Goal: Ask a question

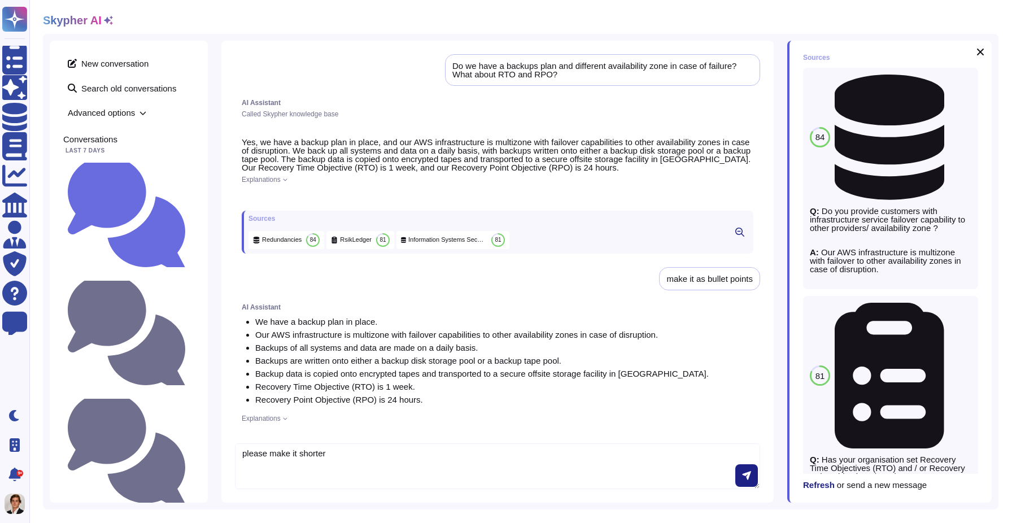
type textarea "please make it shorter"
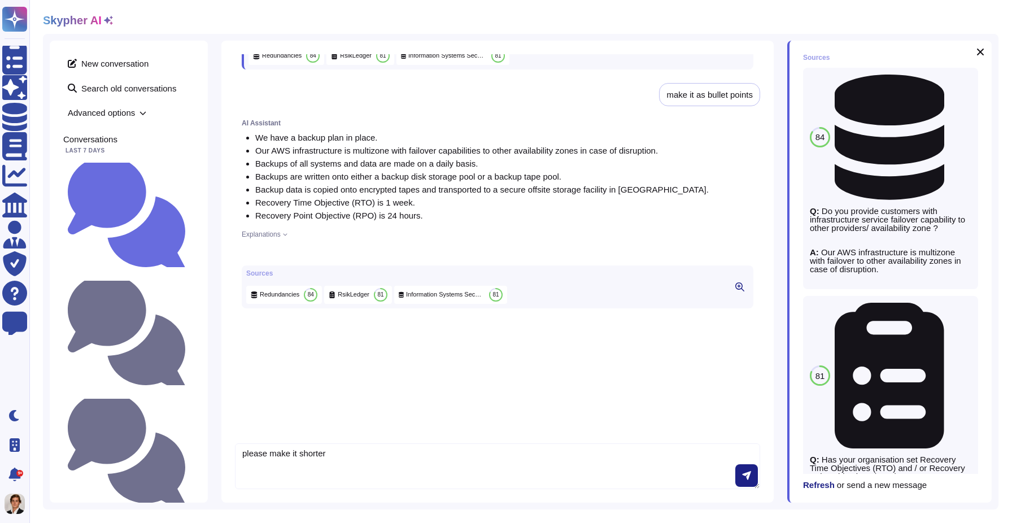
click at [126, 110] on span "Advanced options" at bounding box center [128, 113] width 131 height 18
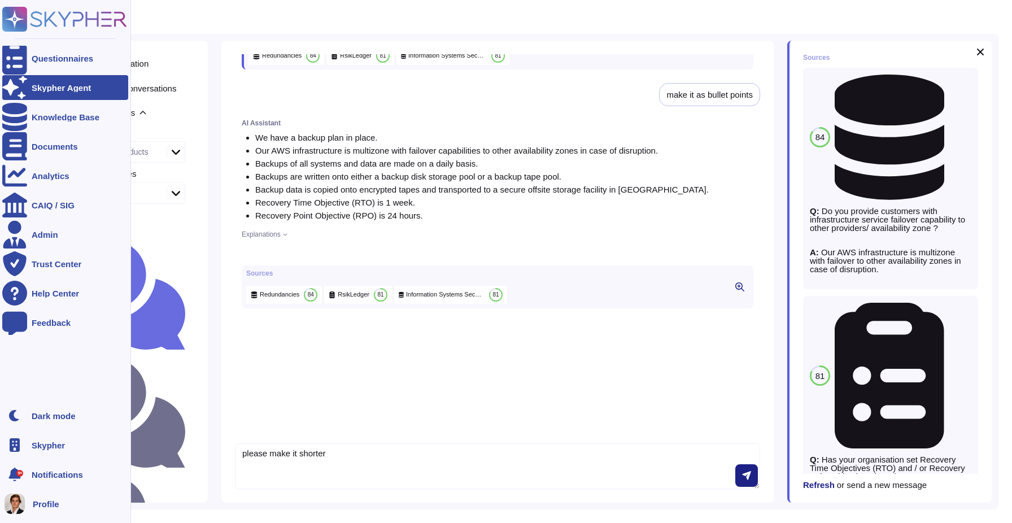
click at [26, 440] on div at bounding box center [14, 444] width 25 height 25
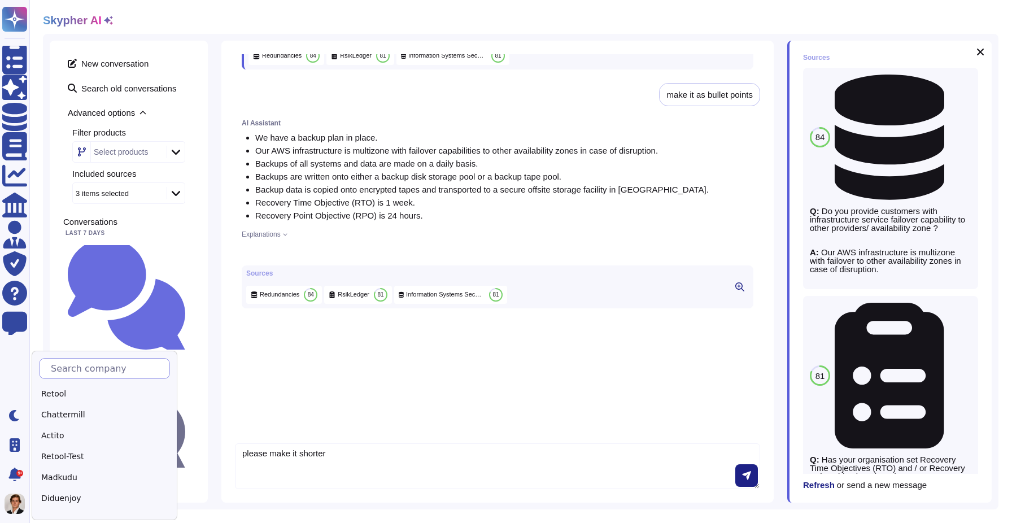
click at [81, 364] on input "text" at bounding box center [107, 368] width 124 height 20
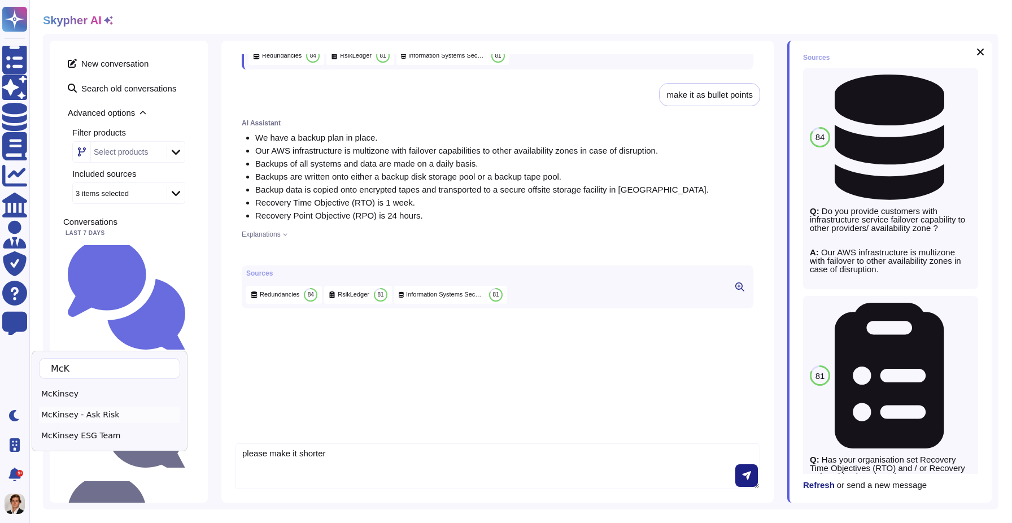
type input "McK"
click at [68, 419] on div "McKinsey - Ask Risk" at bounding box center [109, 414] width 141 height 16
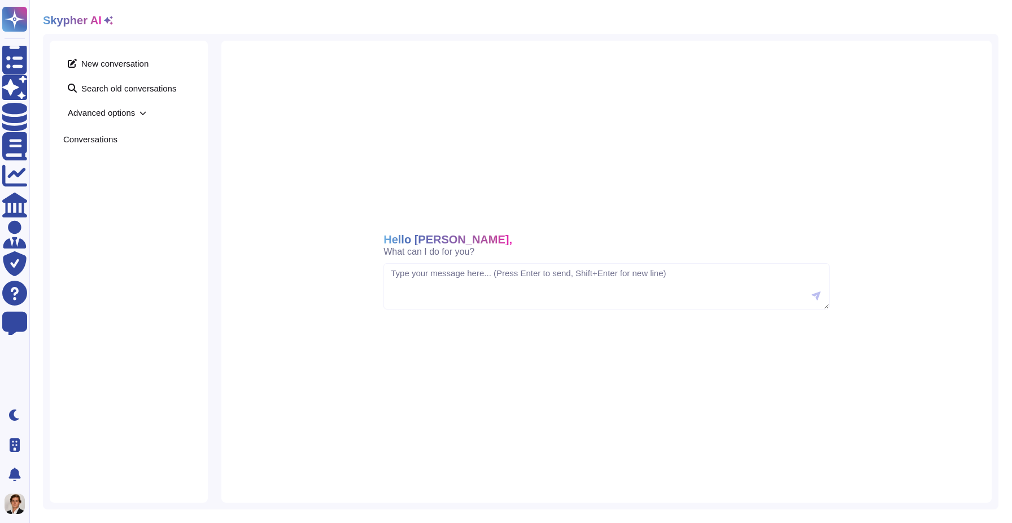
click at [135, 113] on span "Advanced options" at bounding box center [128, 113] width 131 height 18
click at [174, 192] on icon at bounding box center [176, 193] width 8 height 5
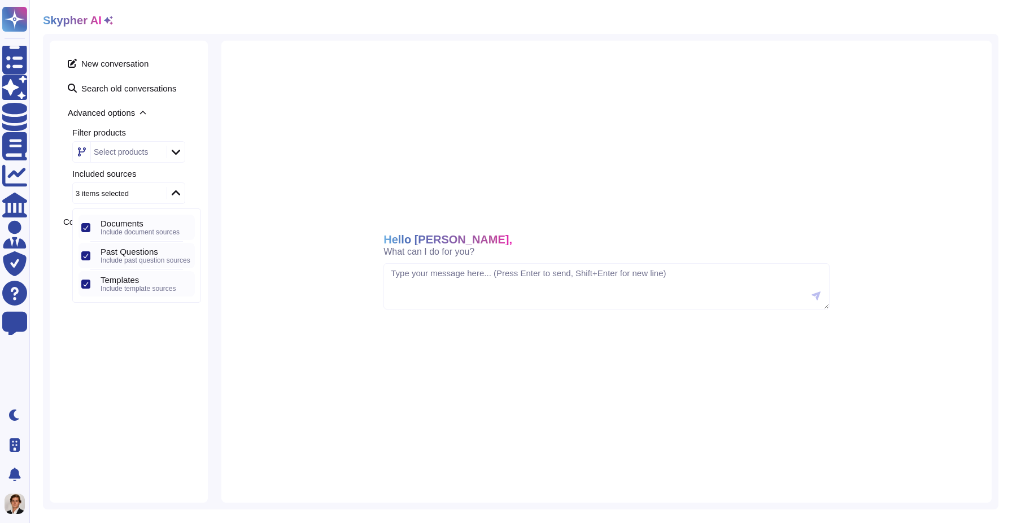
click at [174, 192] on icon at bounding box center [176, 192] width 8 height 11
click at [179, 152] on icon at bounding box center [176, 151] width 8 height 11
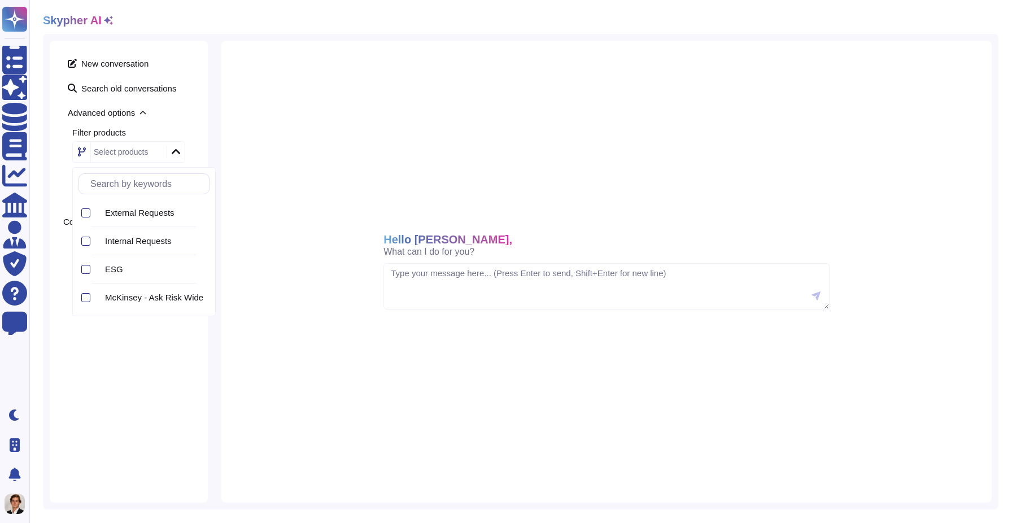
click at [179, 152] on icon at bounding box center [176, 151] width 8 height 11
click at [107, 19] on icon at bounding box center [108, 20] width 9 height 9
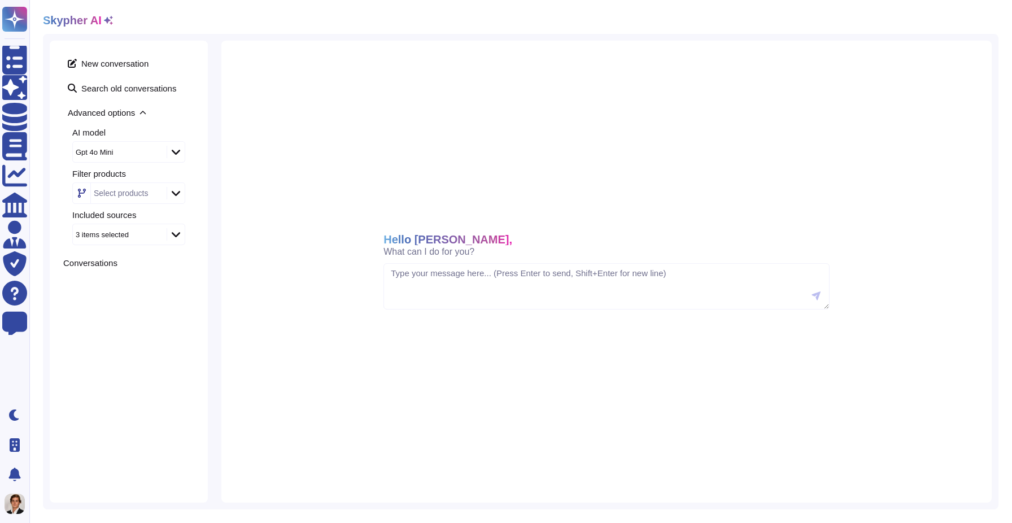
click at [175, 151] on icon at bounding box center [176, 151] width 8 height 11
click at [107, 275] on span "Model: gpt-5-mini" at bounding box center [109, 278] width 53 height 8
click at [171, 113] on span "Advanced options" at bounding box center [128, 113] width 131 height 18
click at [144, 110] on icon at bounding box center [142, 113] width 7 height 7
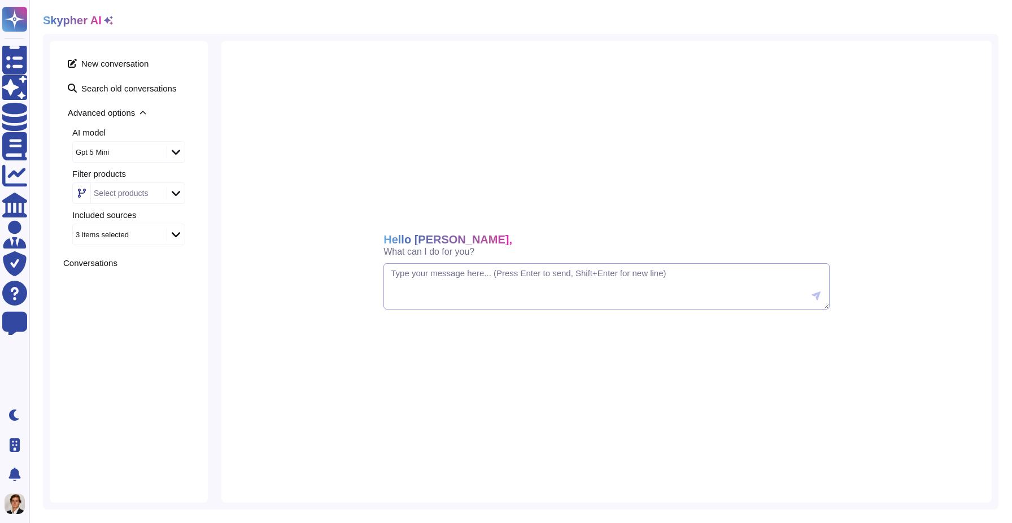
click at [405, 300] on textarea at bounding box center [606, 286] width 446 height 46
type textarea "Can I do activity XX?"
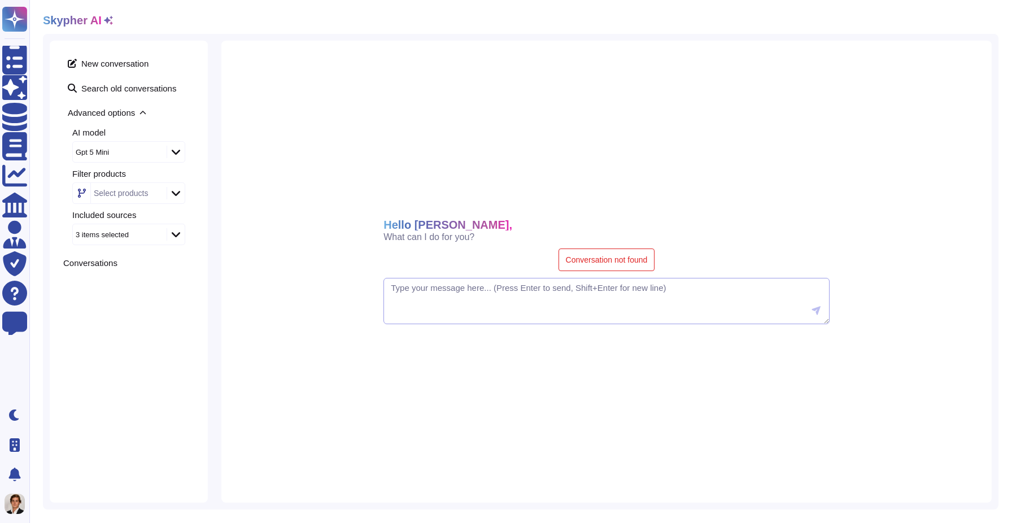
paste textarea "- We have a backup plan in place. - Our AWS infrastructure is multizone with fa…"
type textarea "- We have a backup plan in place. - Our AWS infrastructure is multizone with fa…"
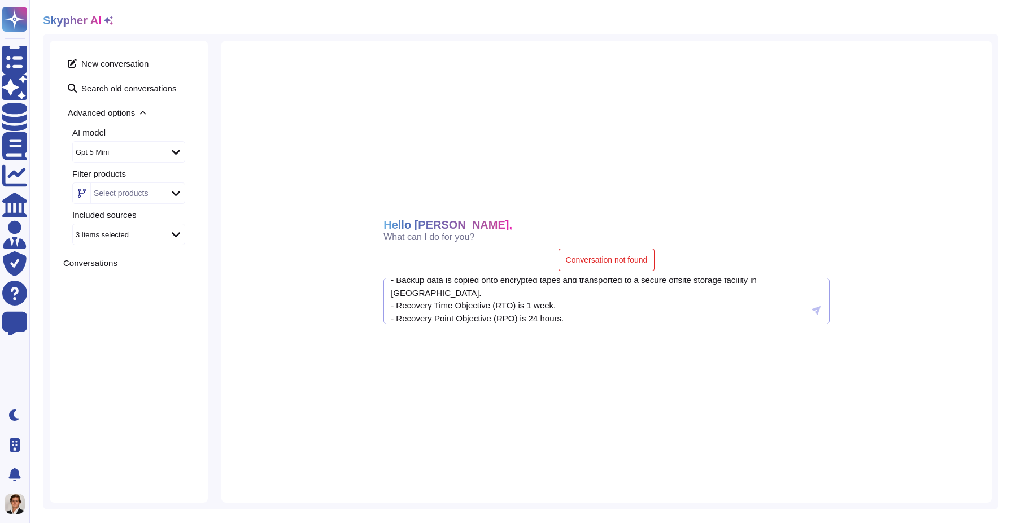
scroll to position [0, 0]
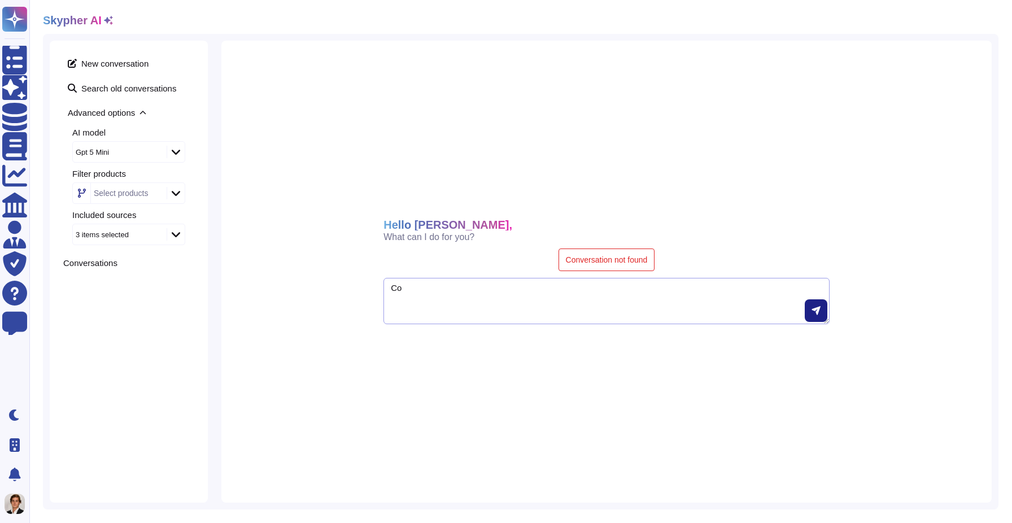
type textarea "C"
type textarea "A"
type textarea "Can I do activity XX?"
click at [814, 308] on icon at bounding box center [815, 310] width 8 height 8
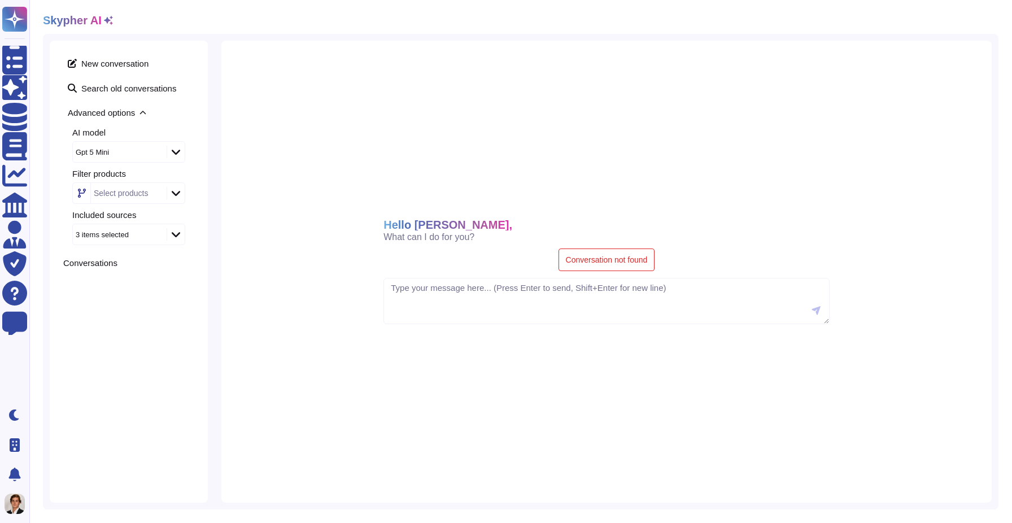
click at [175, 236] on icon at bounding box center [176, 234] width 8 height 5
click at [175, 236] on icon at bounding box center [176, 234] width 8 height 11
click at [174, 156] on icon at bounding box center [176, 151] width 8 height 11
click at [174, 154] on icon at bounding box center [176, 151] width 8 height 11
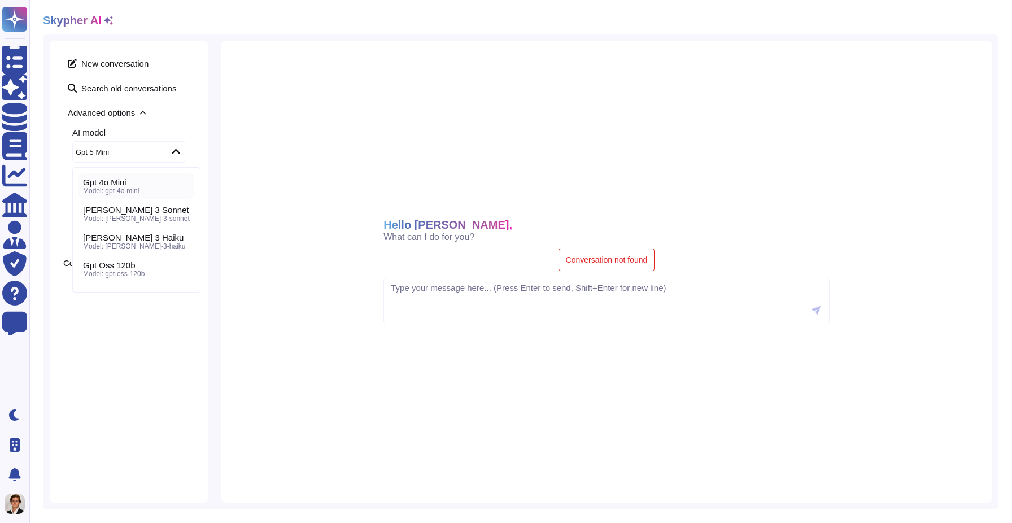
click at [123, 184] on span "Gpt 4o Mini" at bounding box center [104, 182] width 43 height 10
click at [514, 294] on textarea at bounding box center [606, 301] width 446 height 46
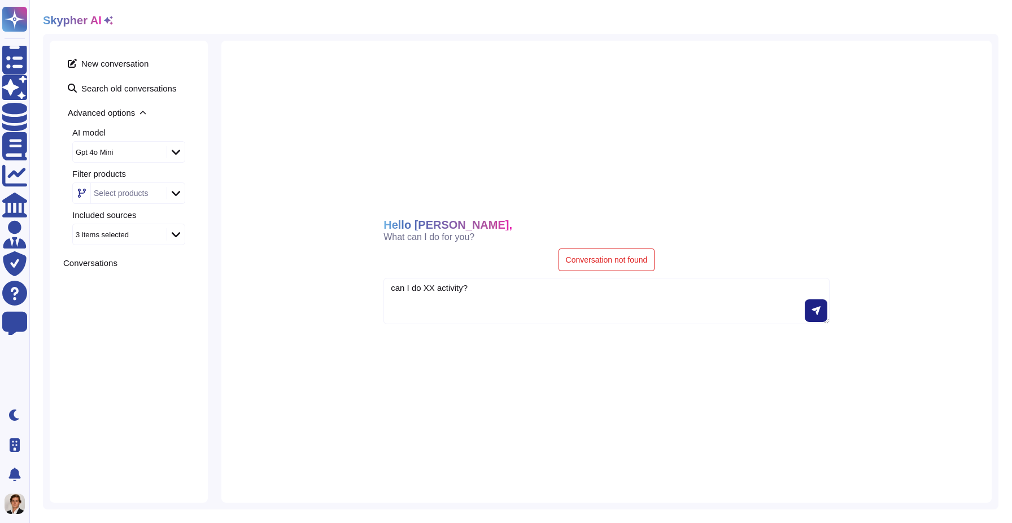
type textarea "can I do XX activity?"
click at [613, 281] on textarea at bounding box center [606, 301] width 446 height 46
click at [591, 305] on textarea at bounding box center [606, 301] width 446 height 46
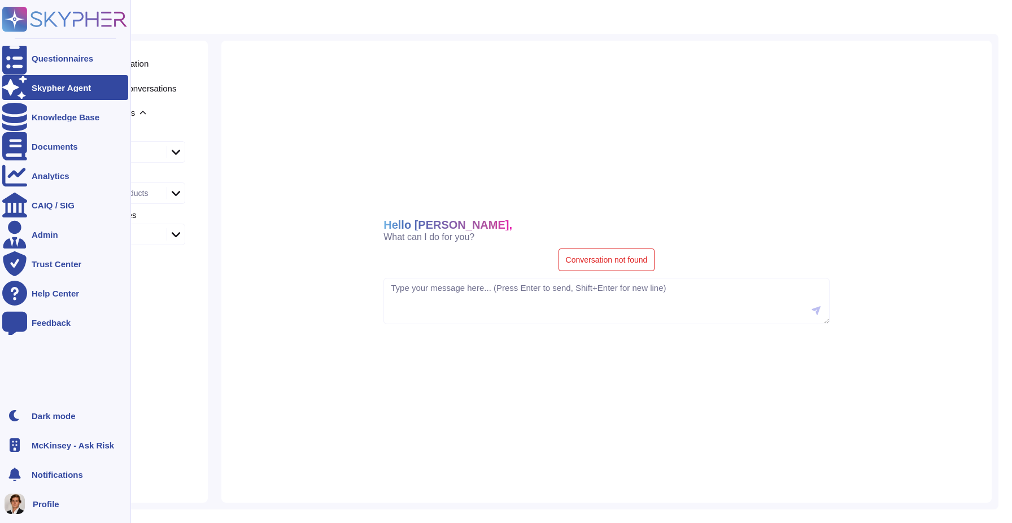
click at [25, 17] on rect at bounding box center [14, 19] width 25 height 25
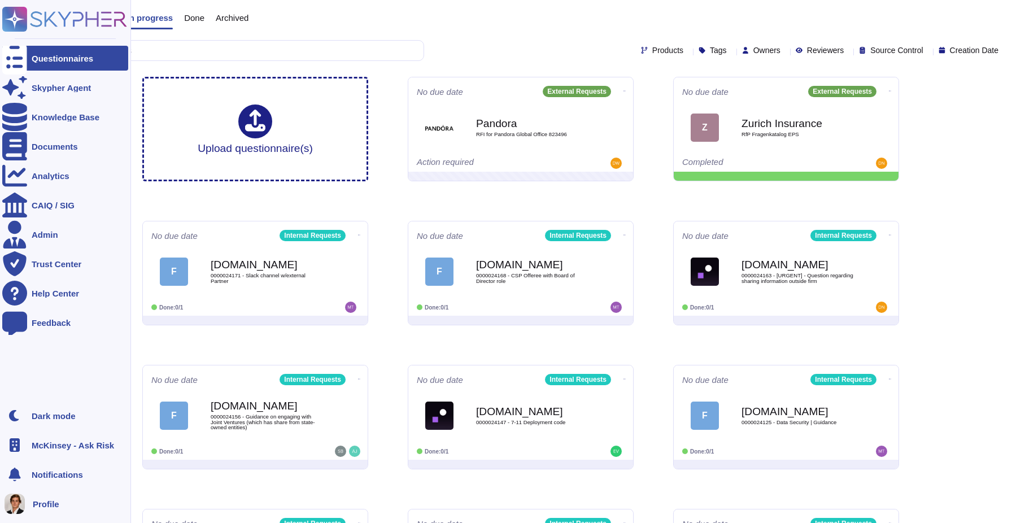
click at [65, 20] on icon at bounding box center [78, 18] width 97 height 15
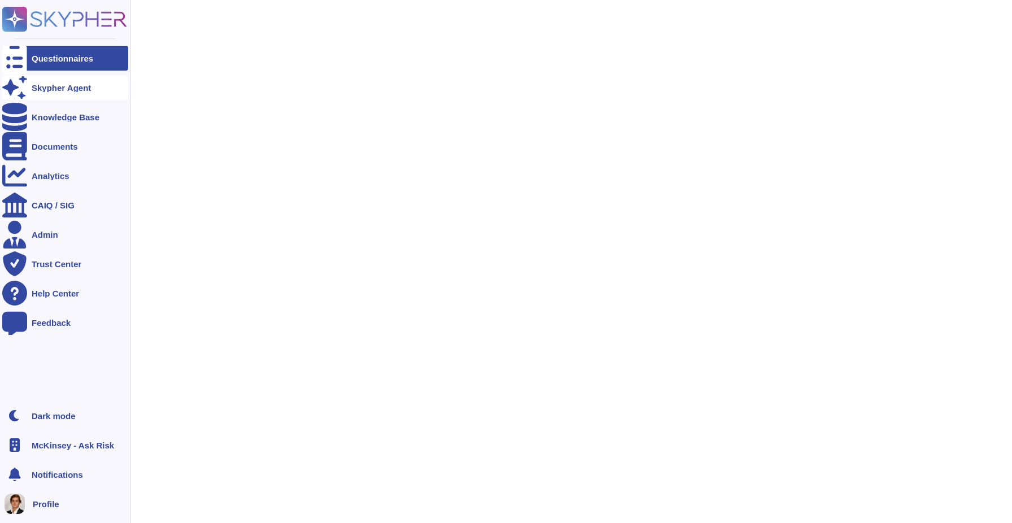
click at [44, 84] on div "Skypher Agent" at bounding box center [61, 88] width 59 height 8
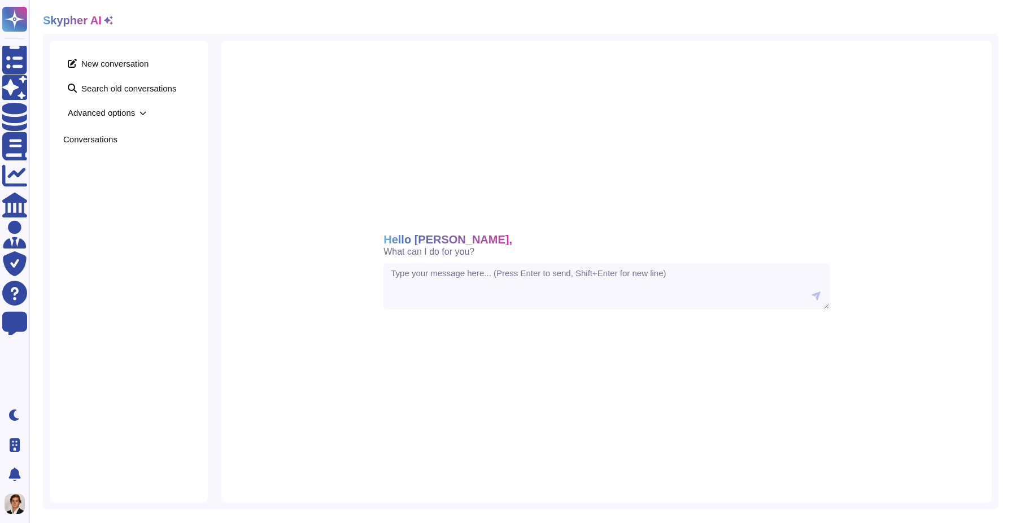
click at [15, 62] on icon at bounding box center [14, 58] width 25 height 33
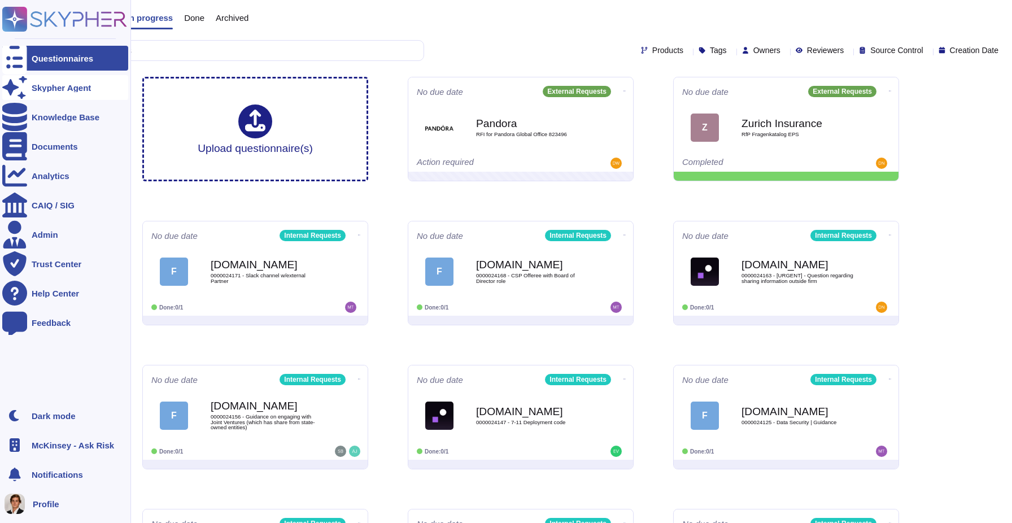
click at [62, 97] on div "Skypher Agent" at bounding box center [65, 87] width 126 height 25
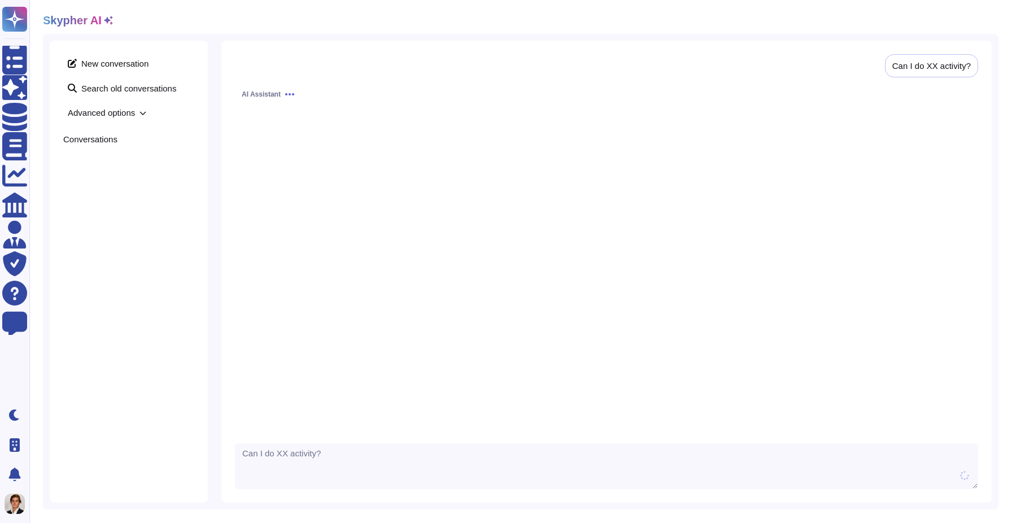
type textarea "Can I do XX activity?"
click at [149, 113] on span "Advanced options" at bounding box center [128, 113] width 131 height 18
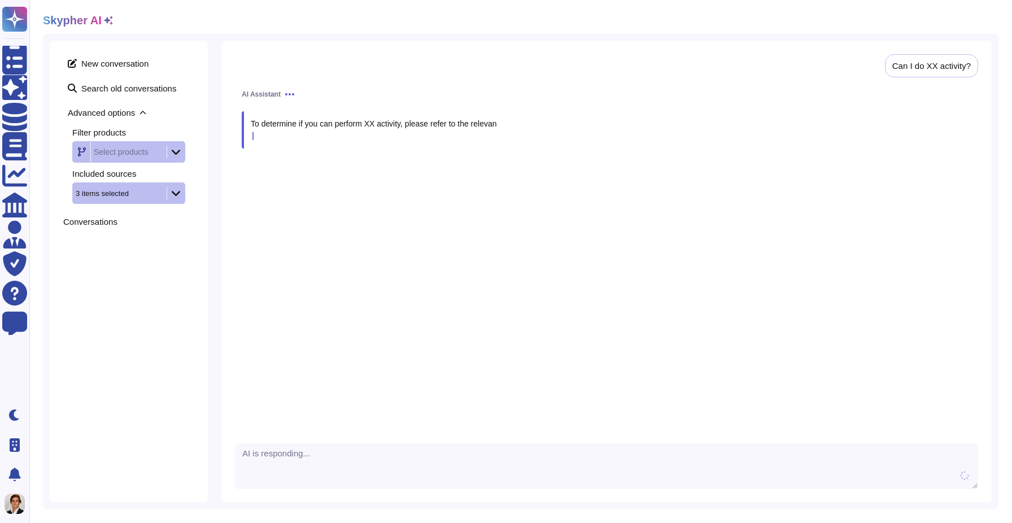
click at [149, 113] on span "Advanced options" at bounding box center [128, 113] width 131 height 18
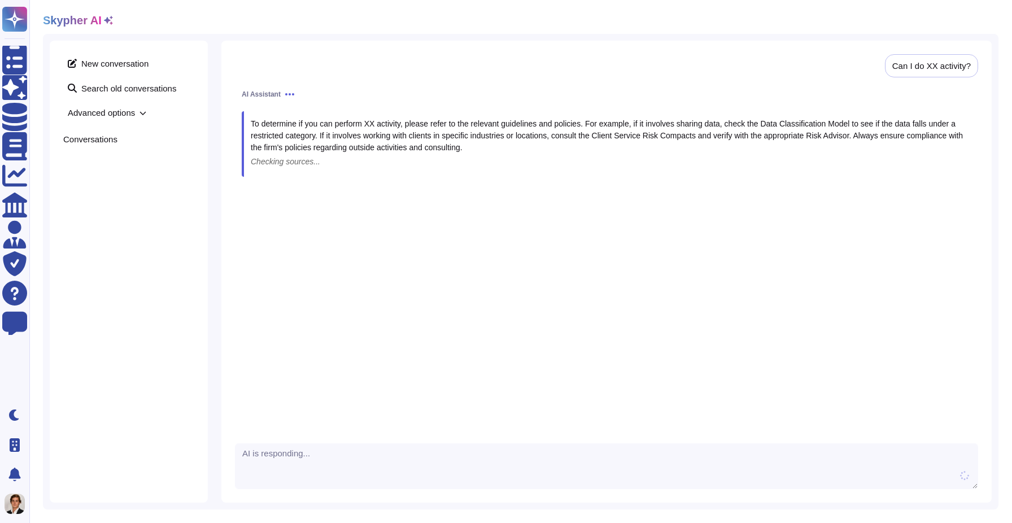
click at [108, 22] on icon at bounding box center [108, 20] width 9 height 9
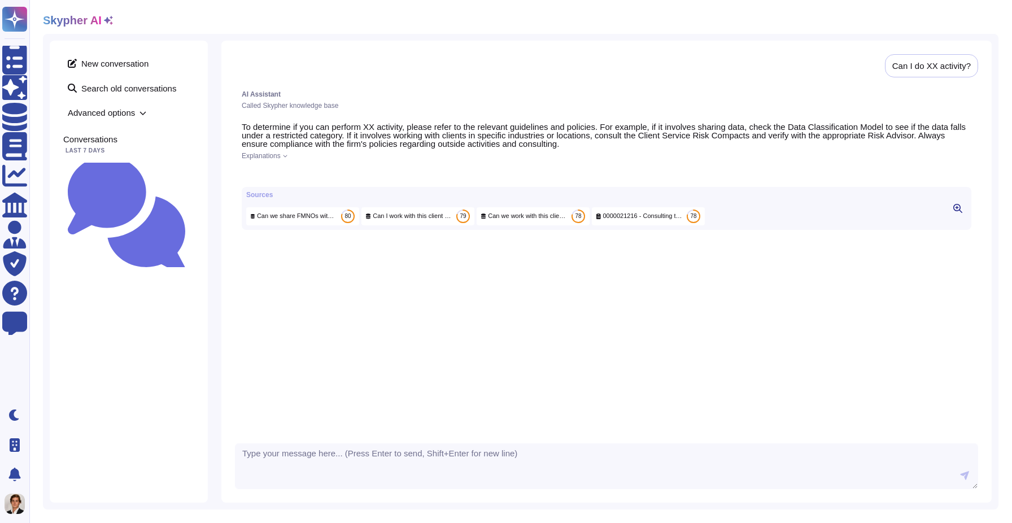
click at [108, 22] on icon at bounding box center [108, 20] width 9 height 9
click at [135, 114] on span "Advanced options" at bounding box center [128, 113] width 131 height 18
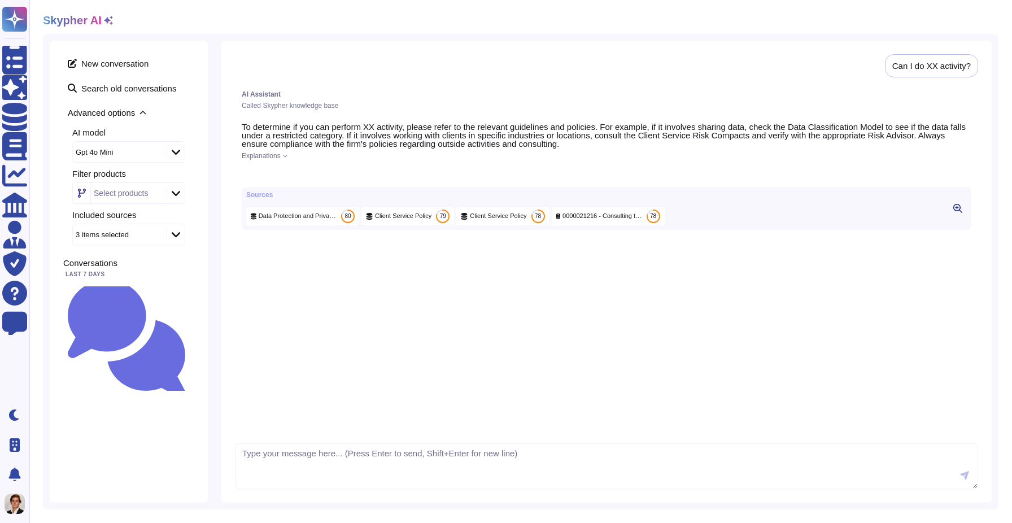
click at [135, 115] on span "Advanced options" at bounding box center [128, 113] width 131 height 18
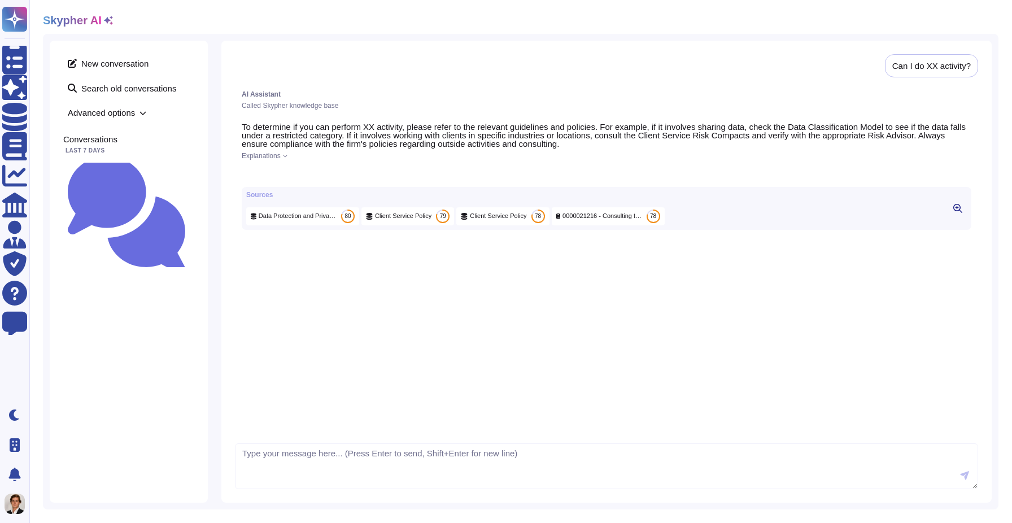
click at [109, 21] on icon at bounding box center [108, 20] width 9 height 9
click at [134, 108] on span "Advanced options" at bounding box center [128, 113] width 131 height 18
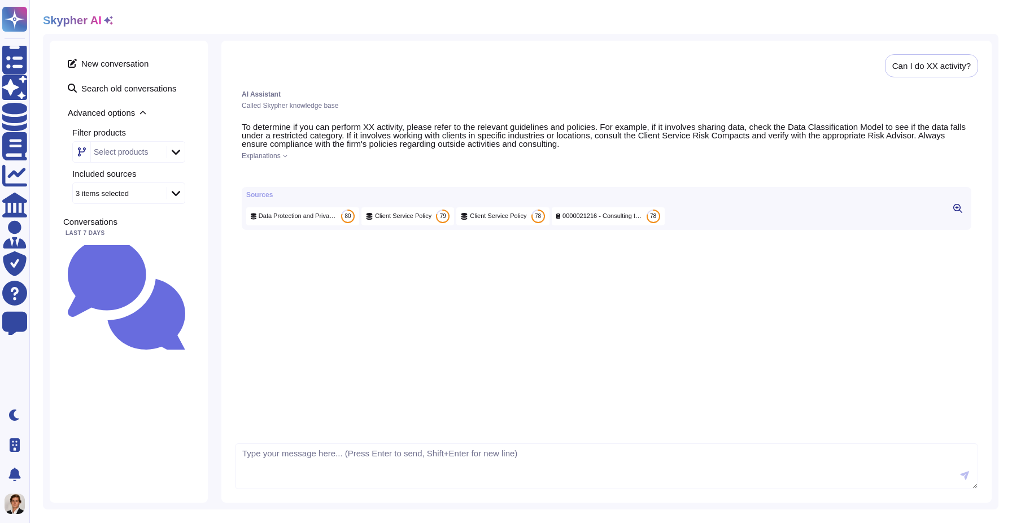
click at [110, 22] on icon at bounding box center [108, 20] width 9 height 9
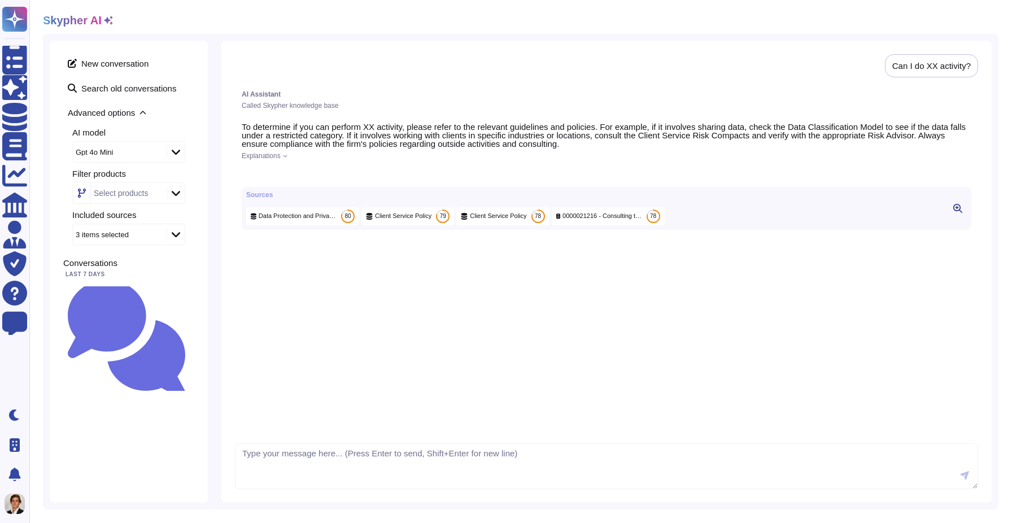
click at [172, 149] on icon at bounding box center [176, 151] width 8 height 11
click at [110, 271] on span "Gpt 5 Mini" at bounding box center [102, 270] width 38 height 10
drag, startPoint x: 974, startPoint y: 65, endPoint x: 887, endPoint y: 65, distance: 87.5
click at [887, 65] on div "Can I do XX activity?" at bounding box center [931, 65] width 93 height 23
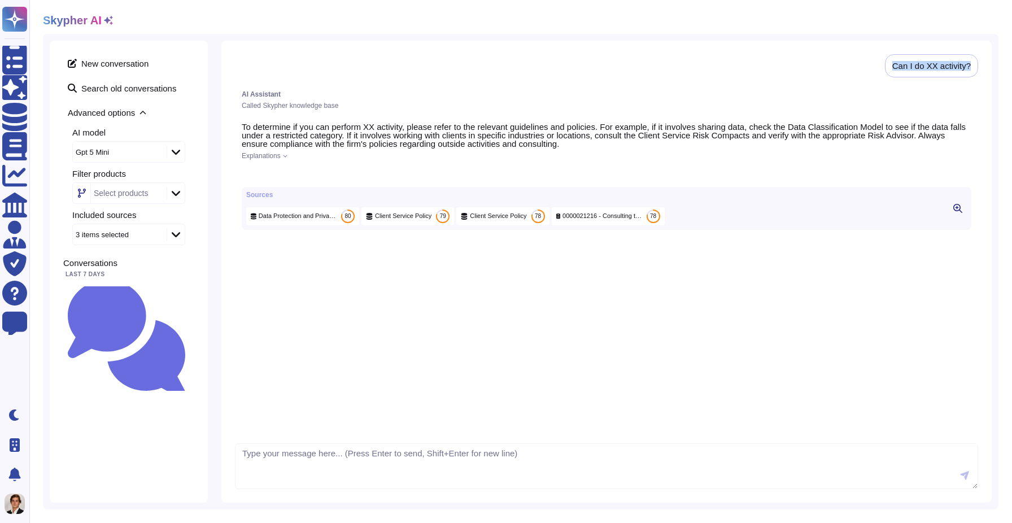
copy div "Can I do XX activity?"
click at [480, 478] on textarea at bounding box center [606, 466] width 743 height 46
paste textarea "Can I do XX activity?"
type textarea "Can I do XX activity?"
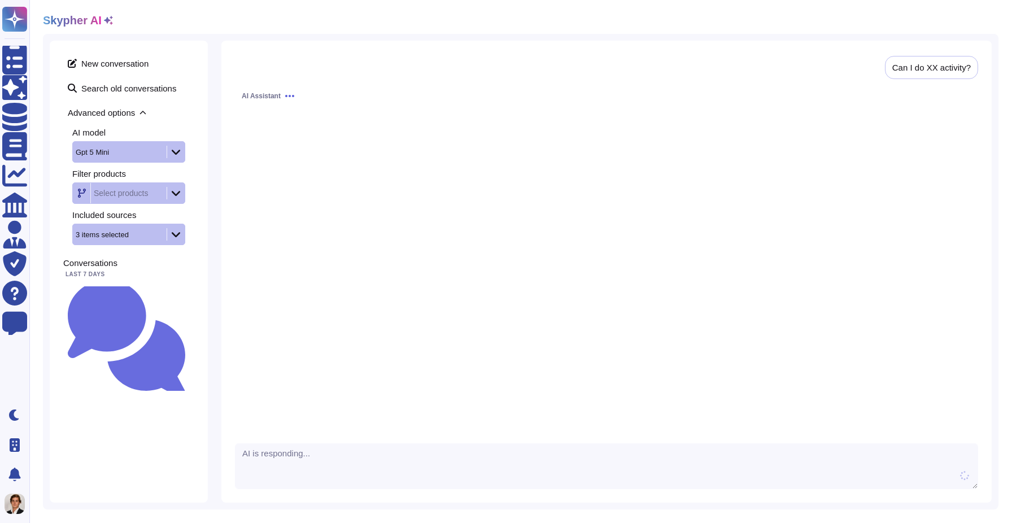
scroll to position [204, 0]
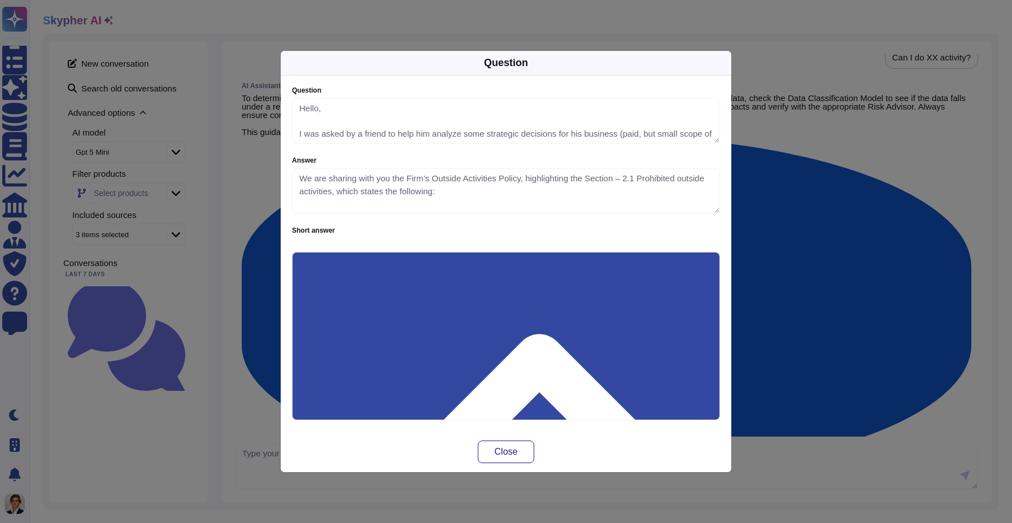
type textarea "Hello, I was asked by a friend to help him analyze some strategic decisions for…"
type textarea "We are sharing with you the Firm’s Outside Activities Policy, highlighting the …"
drag, startPoint x: 839, startPoint y: 193, endPoint x: 588, endPoint y: 126, distance: 259.9
click at [588, 126] on div "Question Question Hello, I was asked by a friend to help him analyze some strat…" at bounding box center [506, 261] width 1012 height 523
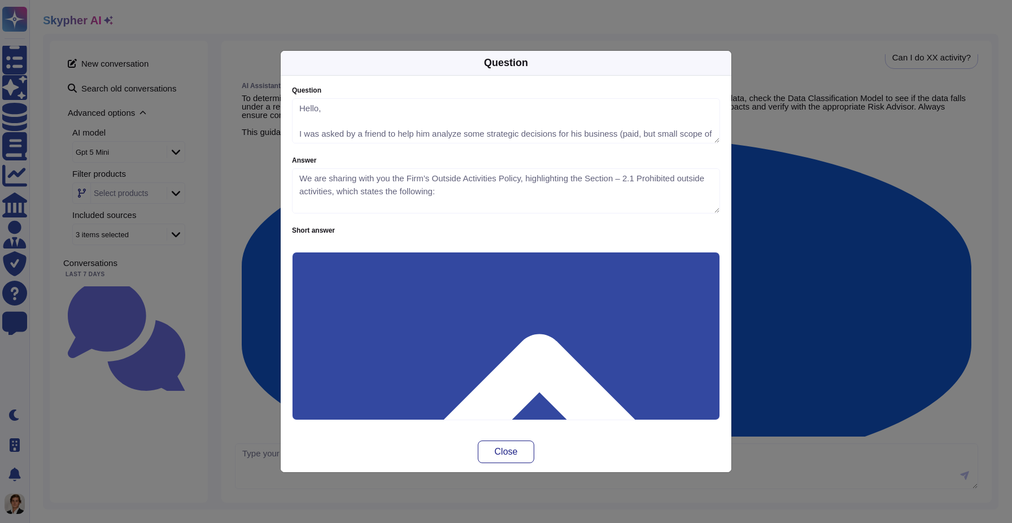
type textarea "Hello, I was asked by a friend to help him analyze some strategic decisions for…"
type textarea "We are sharing with you the Firm’s Outside Activities Policy, highlighting the …"
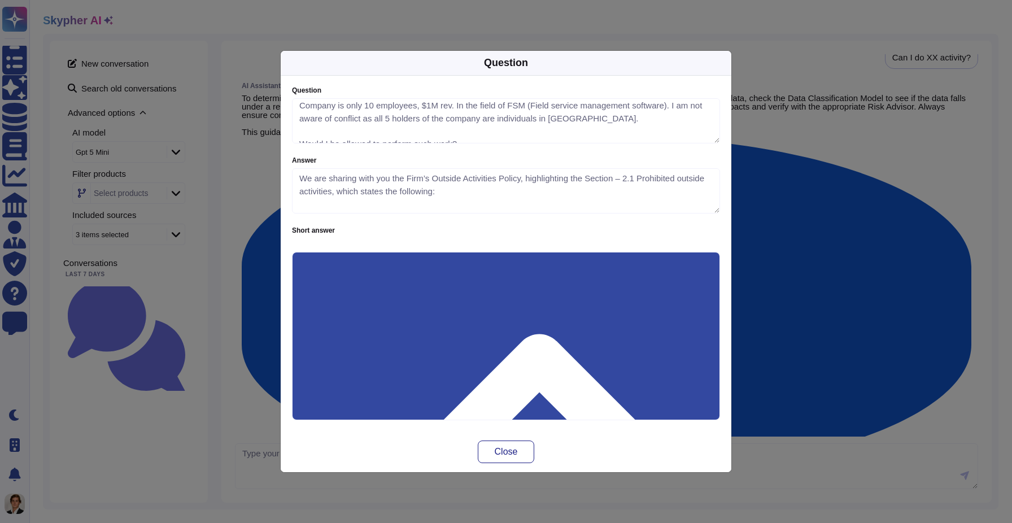
scroll to position [64, 0]
click at [807, 121] on div "Question Question Hello, I was asked by a friend to help him analyze some strat…" at bounding box center [506, 261] width 1012 height 523
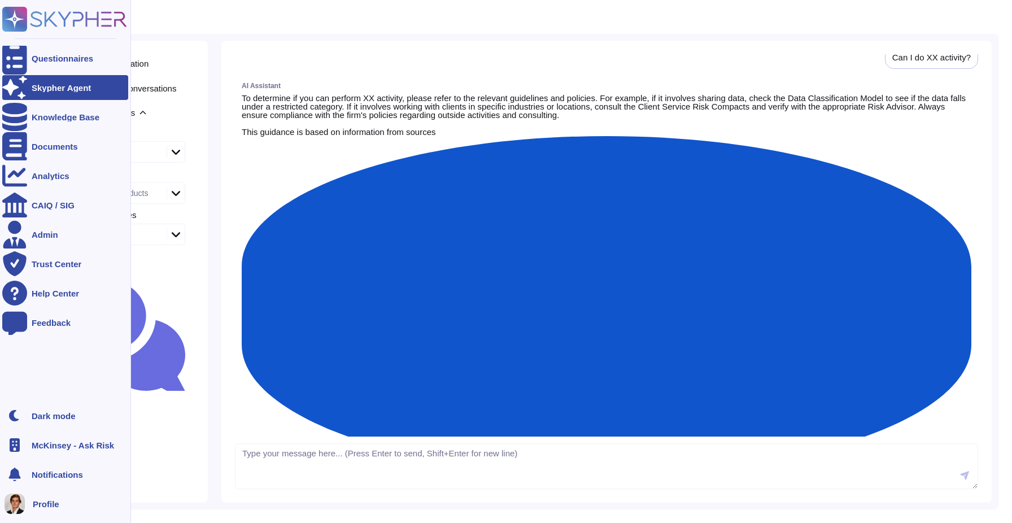
click at [21, 17] on rect at bounding box center [14, 19] width 25 height 25
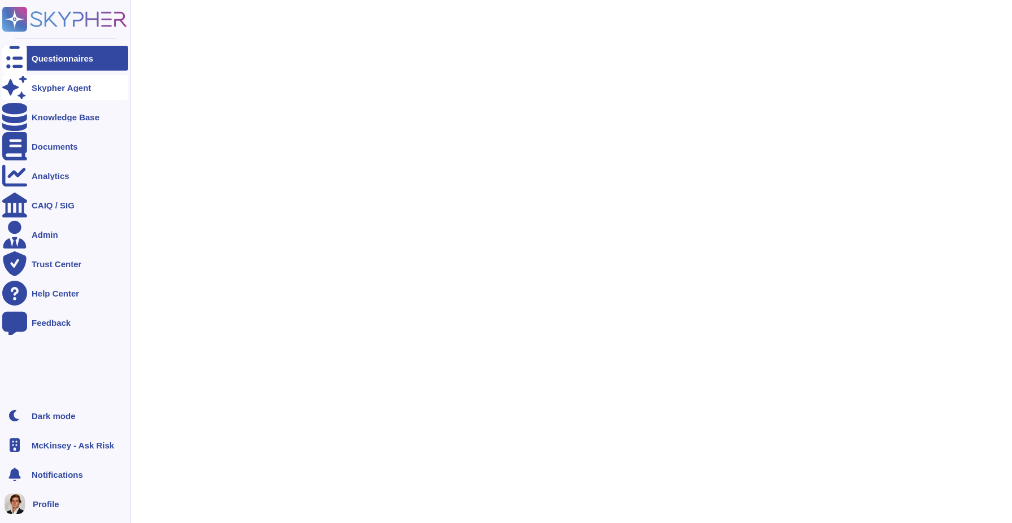
click at [45, 82] on div "Skypher Agent" at bounding box center [65, 87] width 126 height 25
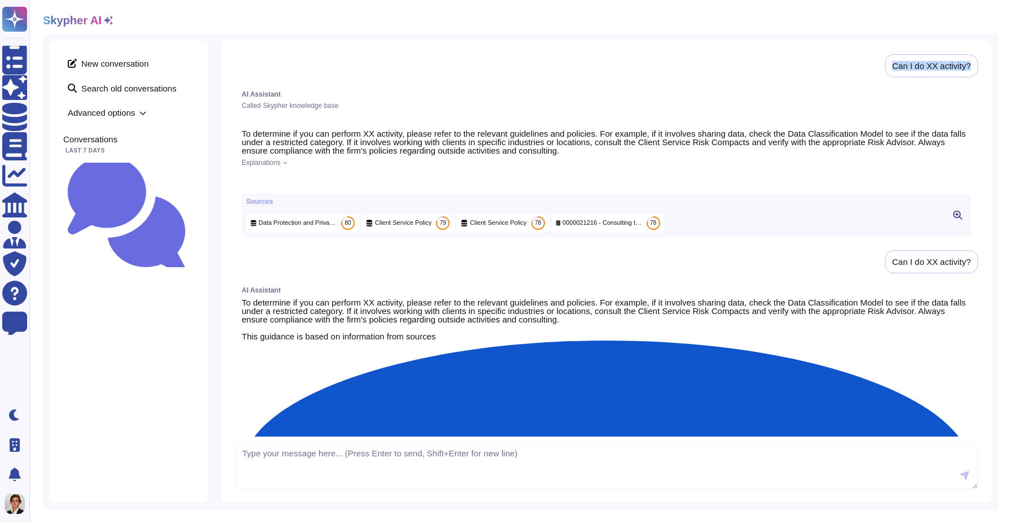
drag, startPoint x: 888, startPoint y: 62, endPoint x: 980, endPoint y: 67, distance: 92.2
click at [980, 67] on div "Can I do XX activity? AI Assistant Called Skypher knowledge base To determine i…" at bounding box center [606, 272] width 770 height 462
copy div "Can I do XX activity?"
click at [94, 56] on span "New conversation" at bounding box center [128, 63] width 131 height 18
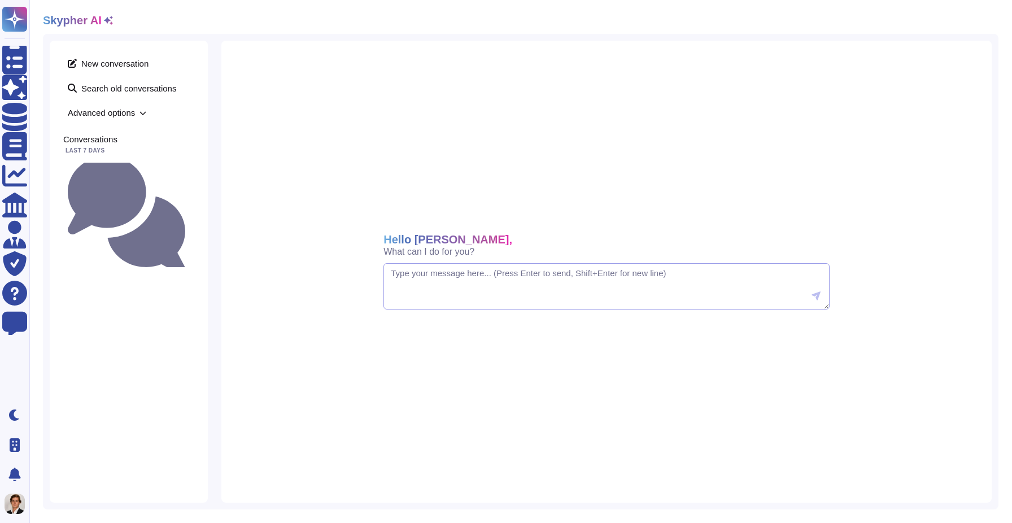
click at [418, 303] on textarea at bounding box center [606, 286] width 446 height 46
paste textarea "Can I do XX activity?"
type textarea "Can I do XX activity?"
click at [120, 107] on span "Advanced options" at bounding box center [128, 113] width 131 height 18
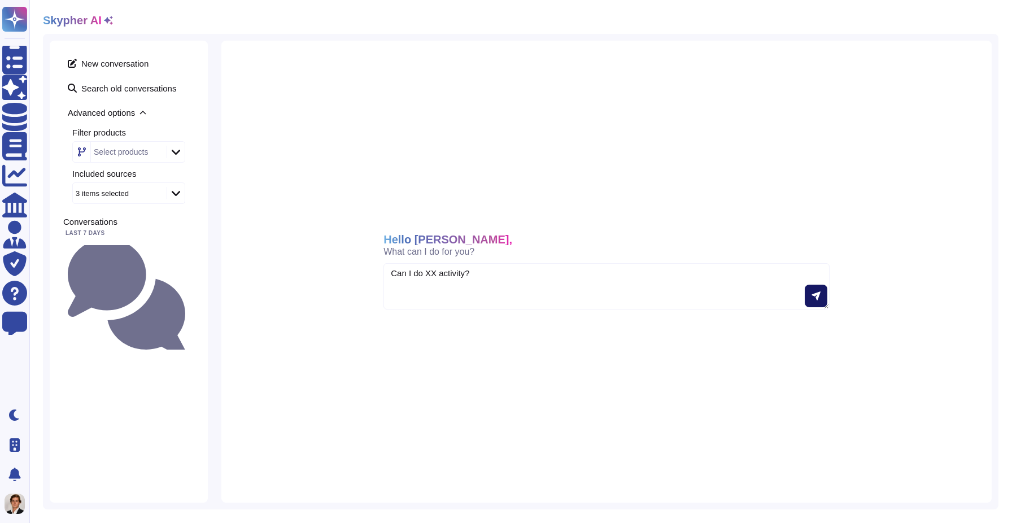
click at [808, 301] on button at bounding box center [815, 296] width 23 height 23
